Goal: Register for event/course

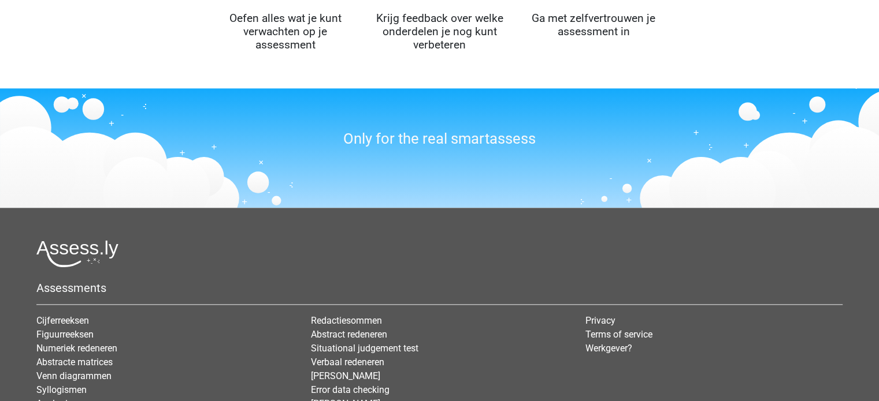
scroll to position [1428, 0]
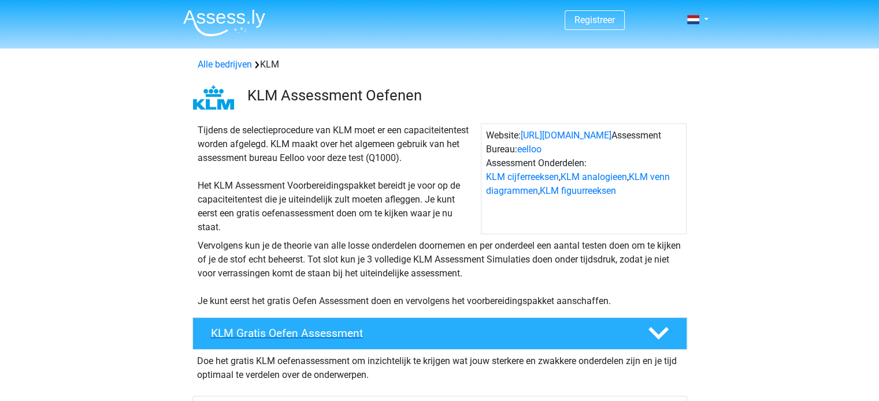
click at [355, 331] on h4 "KLM Gratis Oefen Assessment" at bounding box center [420, 333] width 418 height 13
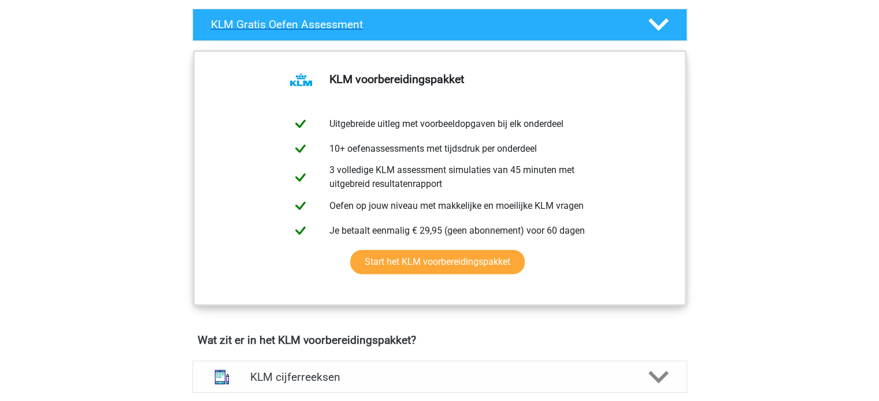
scroll to position [310, 0]
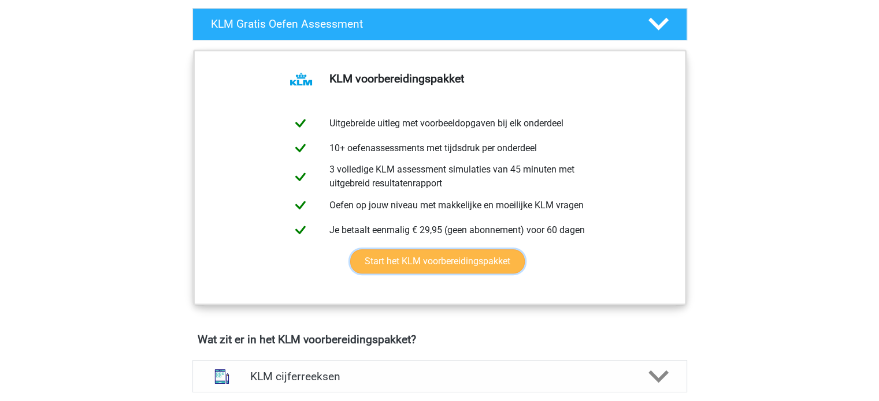
click at [400, 267] on link "Start het KLM voorbereidingspakket" at bounding box center [437, 262] width 174 height 24
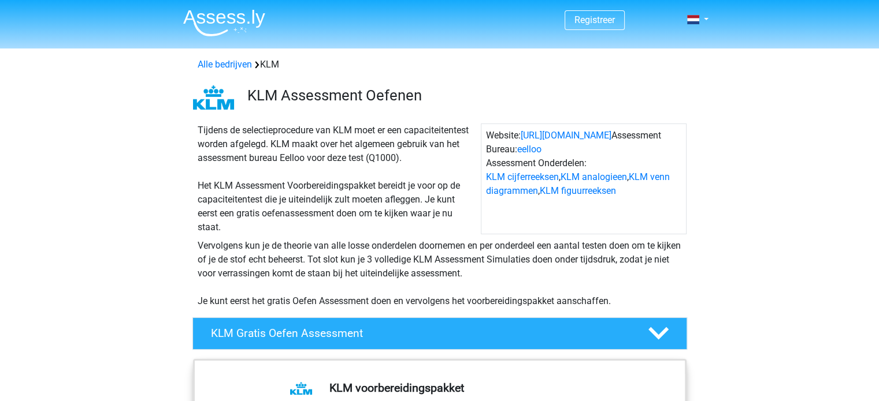
scroll to position [0, 0]
